Goal: Task Accomplishment & Management: Use online tool/utility

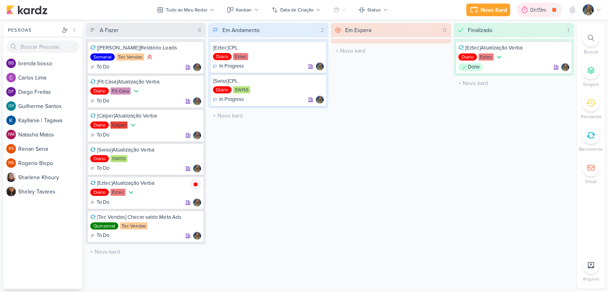
click at [527, 11] on icon at bounding box center [525, 9] width 6 height 7
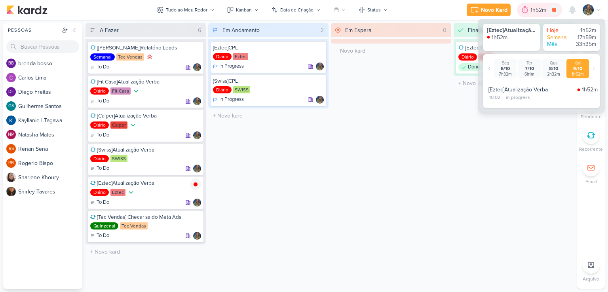
click at [527, 11] on icon at bounding box center [525, 9] width 6 height 7
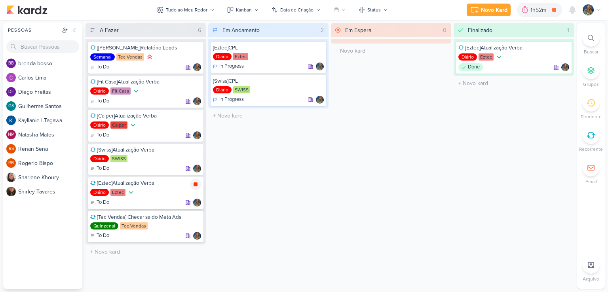
click at [200, 183] on div at bounding box center [195, 184] width 11 height 11
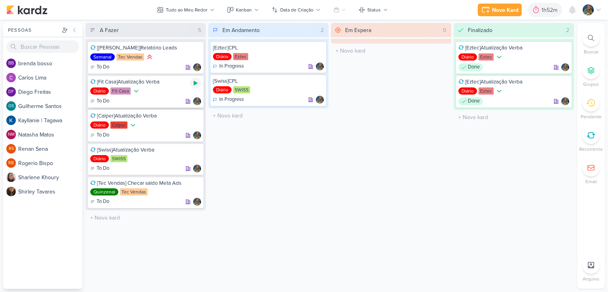
click at [196, 86] on div at bounding box center [195, 83] width 11 height 11
click at [196, 83] on icon at bounding box center [196, 83] width 4 height 4
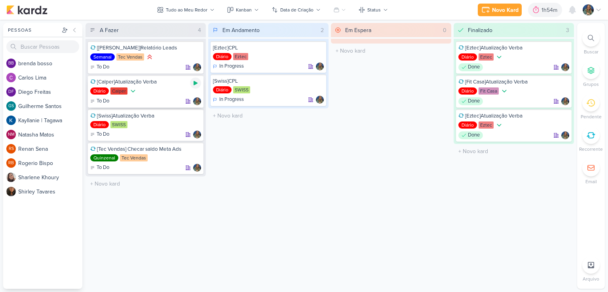
click at [195, 86] on icon at bounding box center [195, 83] width 6 height 6
click at [194, 84] on icon at bounding box center [196, 83] width 4 height 4
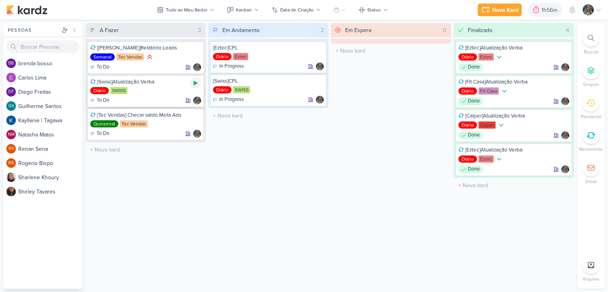
click at [194, 81] on icon at bounding box center [196, 83] width 4 height 4
click at [194, 86] on icon at bounding box center [195, 83] width 6 height 6
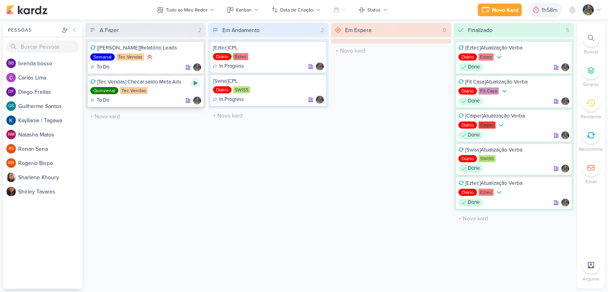
click at [194, 82] on icon at bounding box center [196, 83] width 4 height 4
click at [195, 82] on icon at bounding box center [196, 83] width 4 height 4
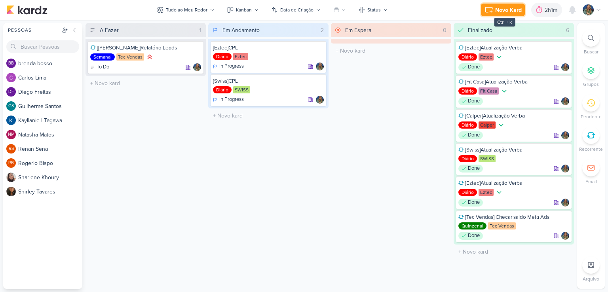
click at [506, 11] on div "Novo Kard" at bounding box center [508, 10] width 27 height 8
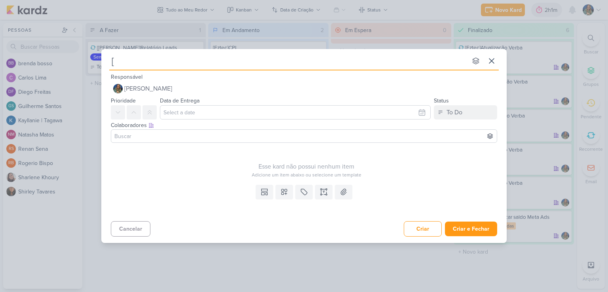
type input "[ç"
type input "[E"
type input "[Ez"
type input "[E"
type input "[Eztc"
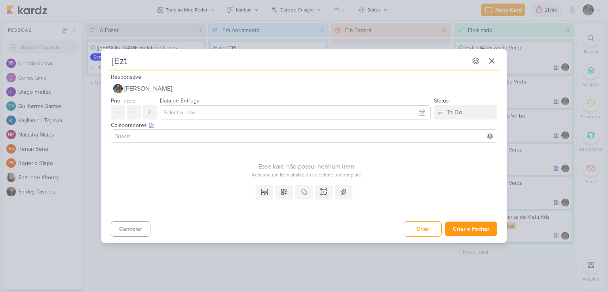
type input "[Ezte"
type input "[Eztec"
type input "[Eztec]"
type input "[Eztec]Troc"
type input "[Eztec]Tro"
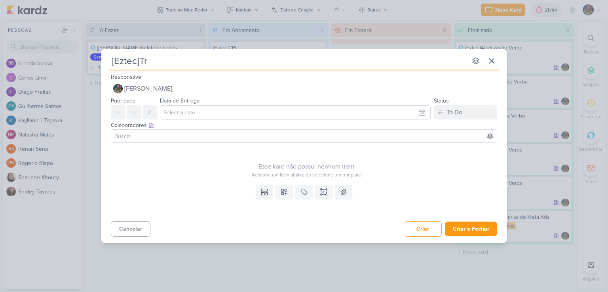
type input "[Eztec]T"
type input "[Eztec]Trocar c"
type input "[Eztec]Trocar cri"
type input "[Eztec]Trocar criativos"
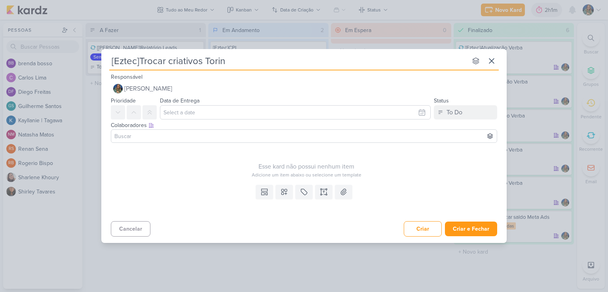
type input "[Eztec]Trocar criativos Torino"
click at [282, 192] on icon at bounding box center [284, 192] width 8 height 8
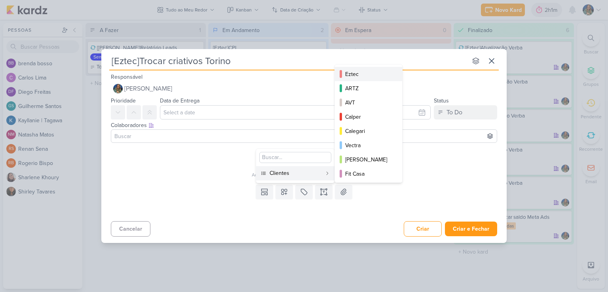
click at [358, 78] on button "Eztec" at bounding box center [368, 74] width 67 height 14
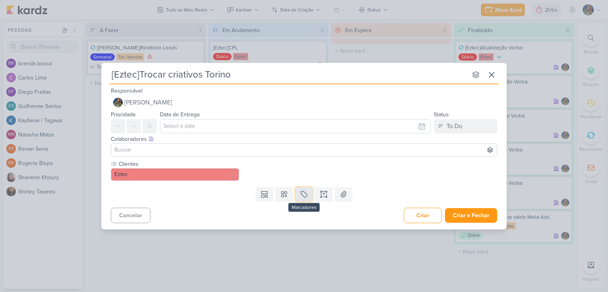
click at [306, 193] on icon at bounding box center [304, 194] width 8 height 8
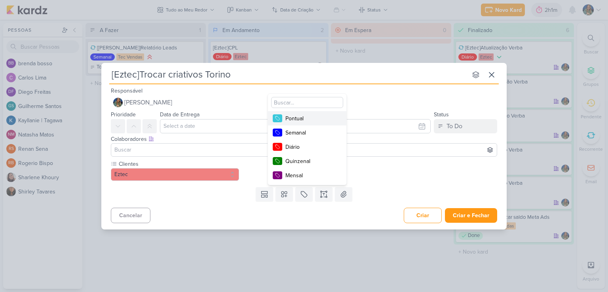
click at [312, 120] on div "Pontual" at bounding box center [310, 118] width 51 height 8
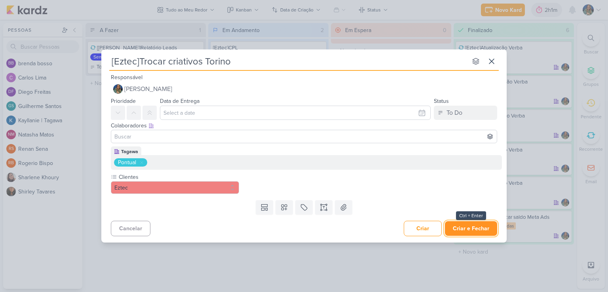
click at [469, 227] on button "Criar e Fechar" at bounding box center [471, 228] width 52 height 15
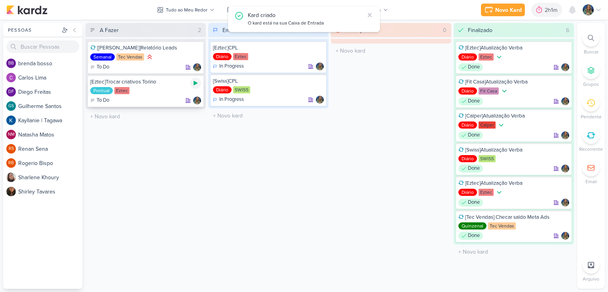
click at [195, 84] on icon at bounding box center [196, 83] width 4 height 4
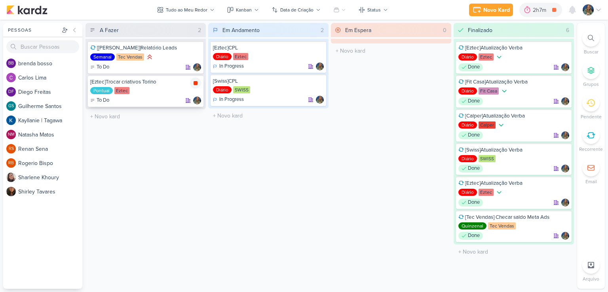
click at [198, 83] on icon at bounding box center [195, 83] width 6 height 6
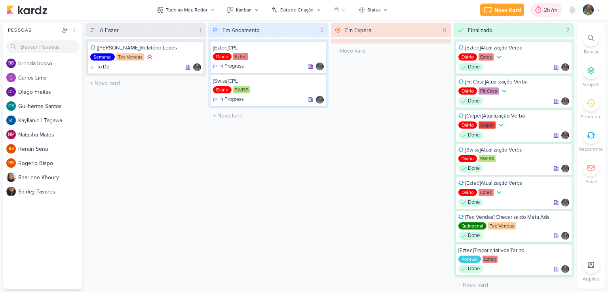
click at [540, 13] on icon at bounding box center [538, 10] width 8 height 8
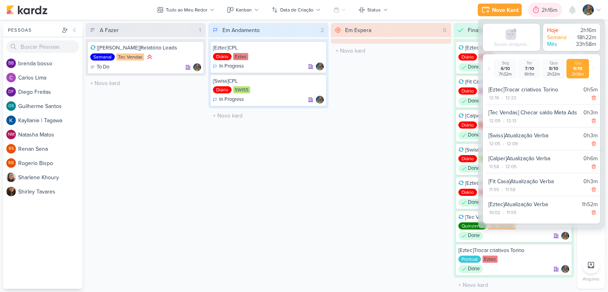
click at [540, 13] on div at bounding box center [535, 10] width 11 height 13
